Goal: Information Seeking & Learning: Learn about a topic

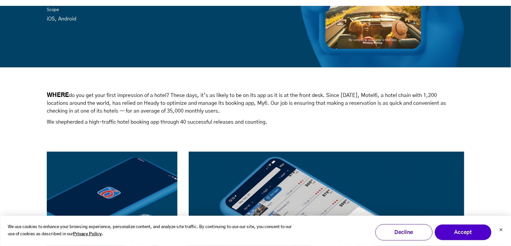
scroll to position [257, 0]
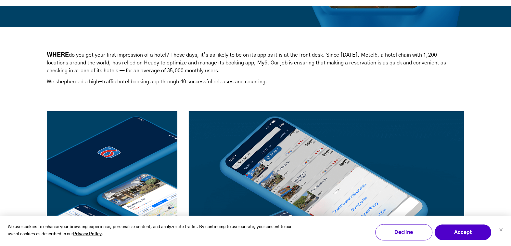
click at [143, 77] on div "WHERE do you get your first impression of a hotel? These days, it’s as likely t…" at bounding box center [255, 64] width 417 height 27
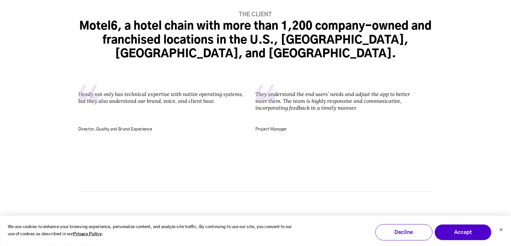
scroll to position [1518, 0]
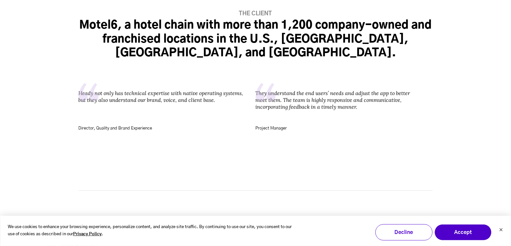
click at [143, 65] on div "Heady not only has technical expertise with native operating systems, but they …" at bounding box center [167, 91] width 177 height 63
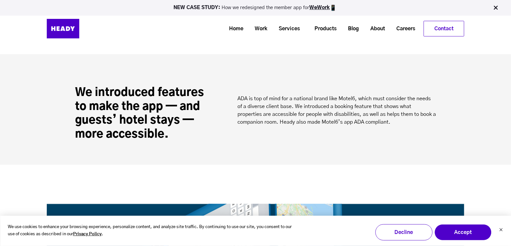
scroll to position [984, 0]
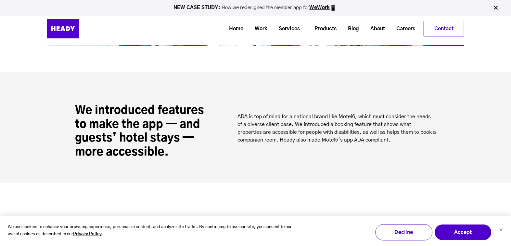
click at [133, 127] on h2 "We introduced features to make the app — and guests’ hotel stays — more accessi…" at bounding box center [143, 131] width 136 height 55
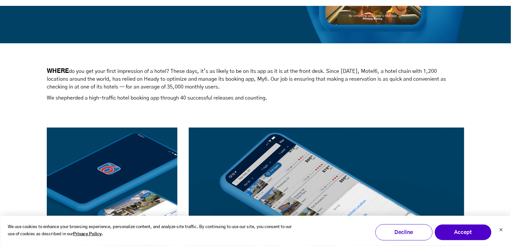
scroll to position [242, 0]
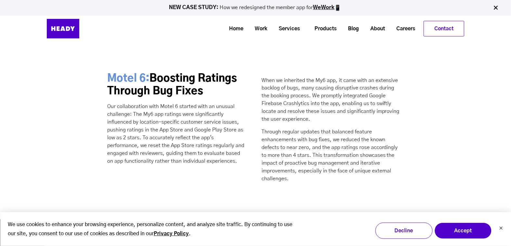
scroll to position [2215, 0]
click at [181, 74] on span "Boosting Ratings Through Bug Fixes" at bounding box center [173, 85] width 130 height 23
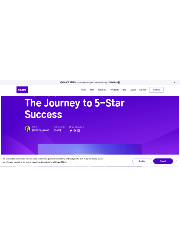
scroll to position [41, 0]
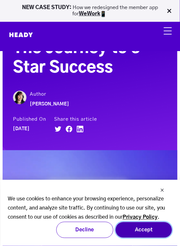
click at [137, 231] on button "Accept" at bounding box center [143, 230] width 57 height 16
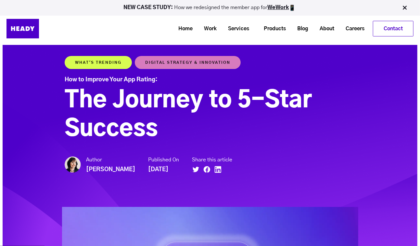
scroll to position [14, 0]
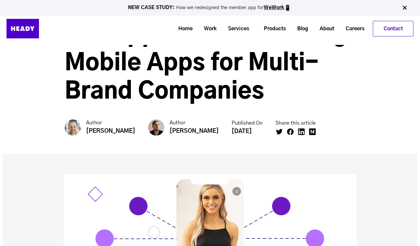
scroll to position [2057, 0]
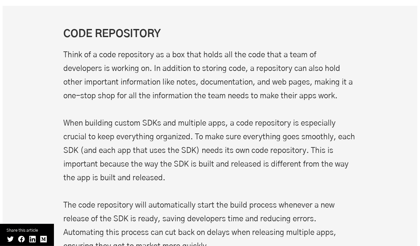
click at [172, 145] on p "Think of a code repository as a box that holds all the code that a team of deve…" at bounding box center [210, 150] width 293 height 205
click at [145, 33] on div "CODE REPOSITORY Think of a code repository as a box that holds all the code tha…" at bounding box center [210, 129] width 415 height 248
